Goal: Information Seeking & Learning: Learn about a topic

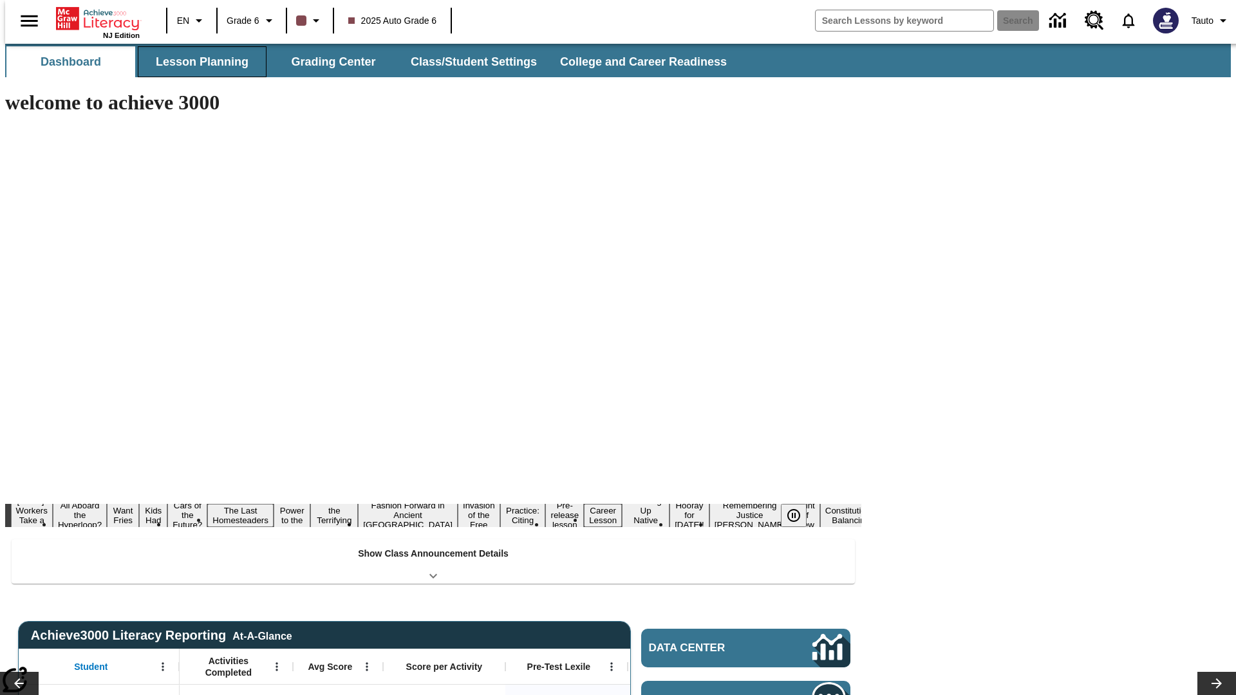
click at [197, 62] on button "Lesson Planning" at bounding box center [202, 61] width 129 height 31
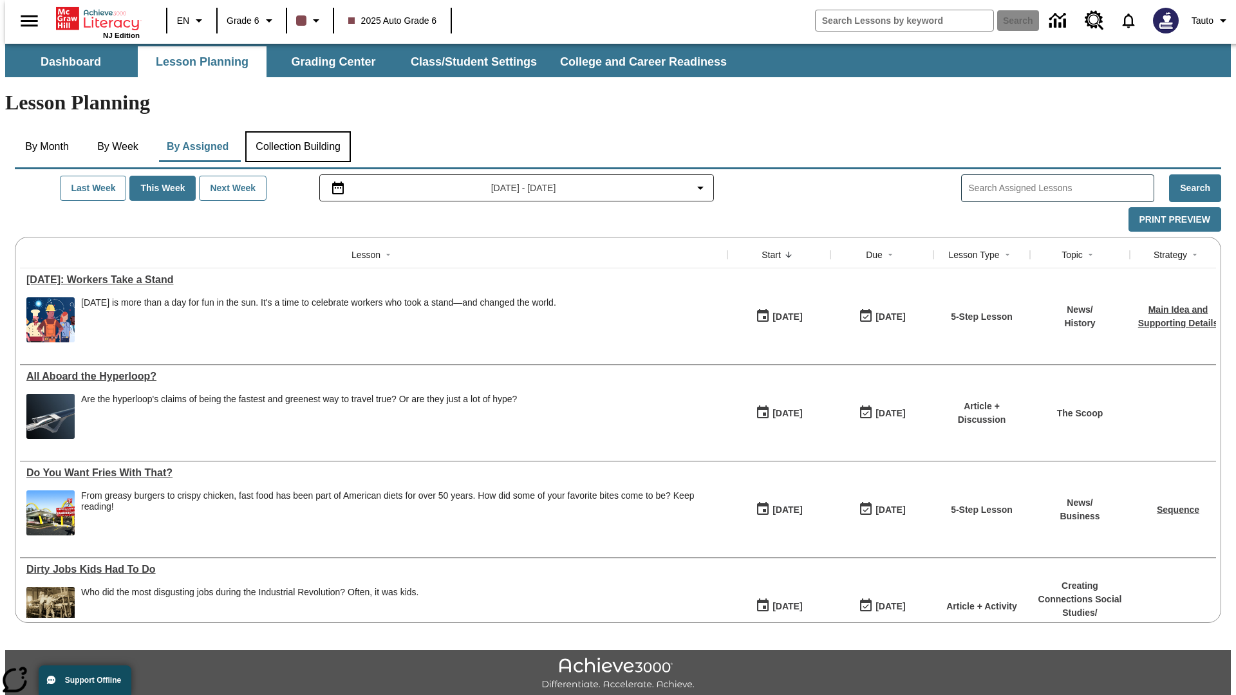
click at [297, 131] on button "Collection Building" at bounding box center [298, 146] width 106 height 31
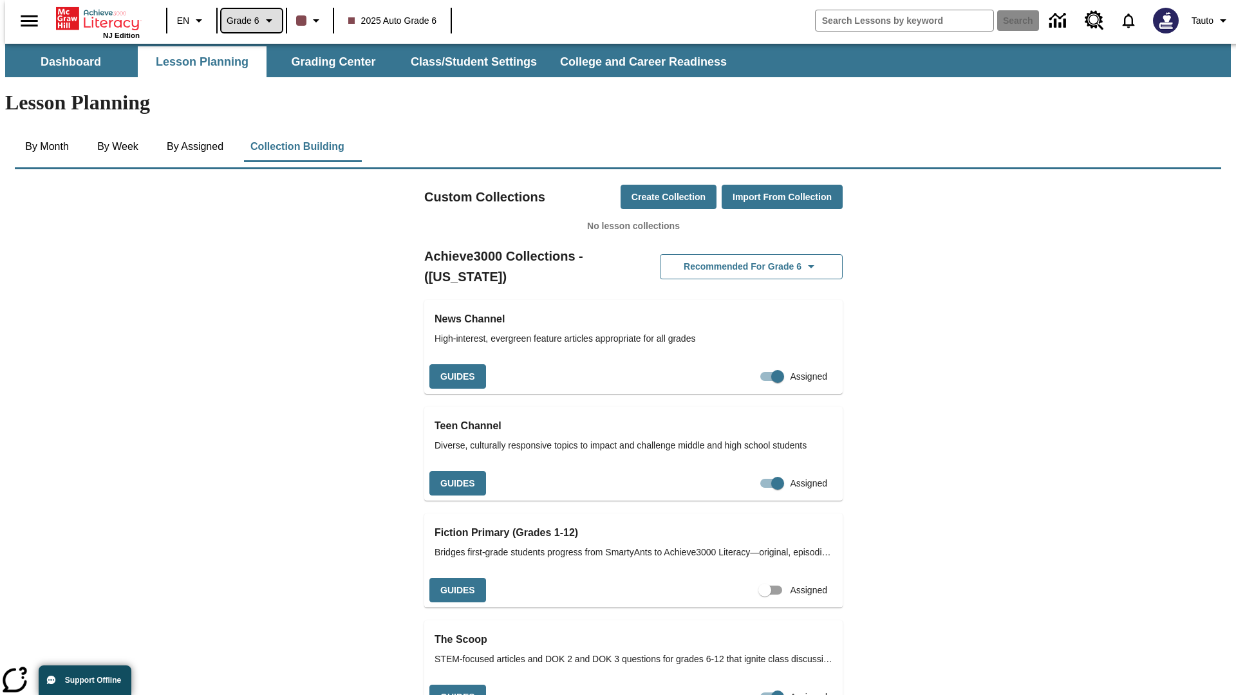
click at [247, 21] on span "Grade 6" at bounding box center [243, 21] width 33 height 14
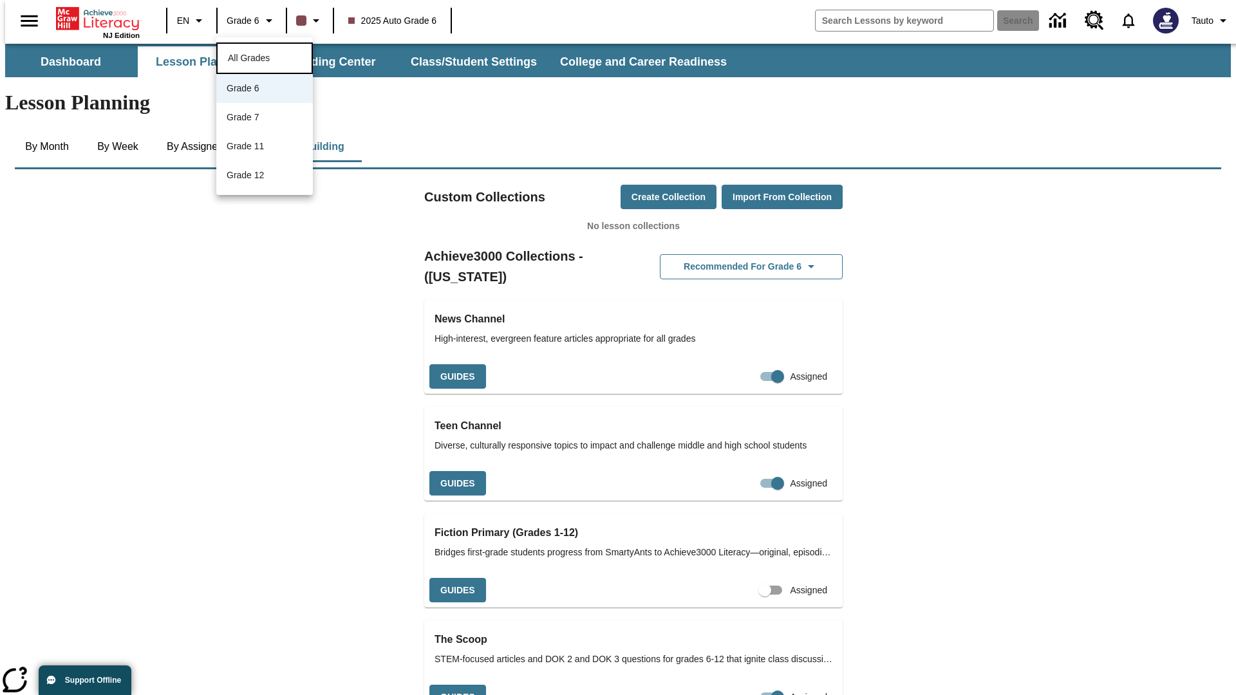
click at [265, 57] on span "All Grades" at bounding box center [249, 58] width 42 height 10
